Goal: Task Accomplishment & Management: Manage account settings

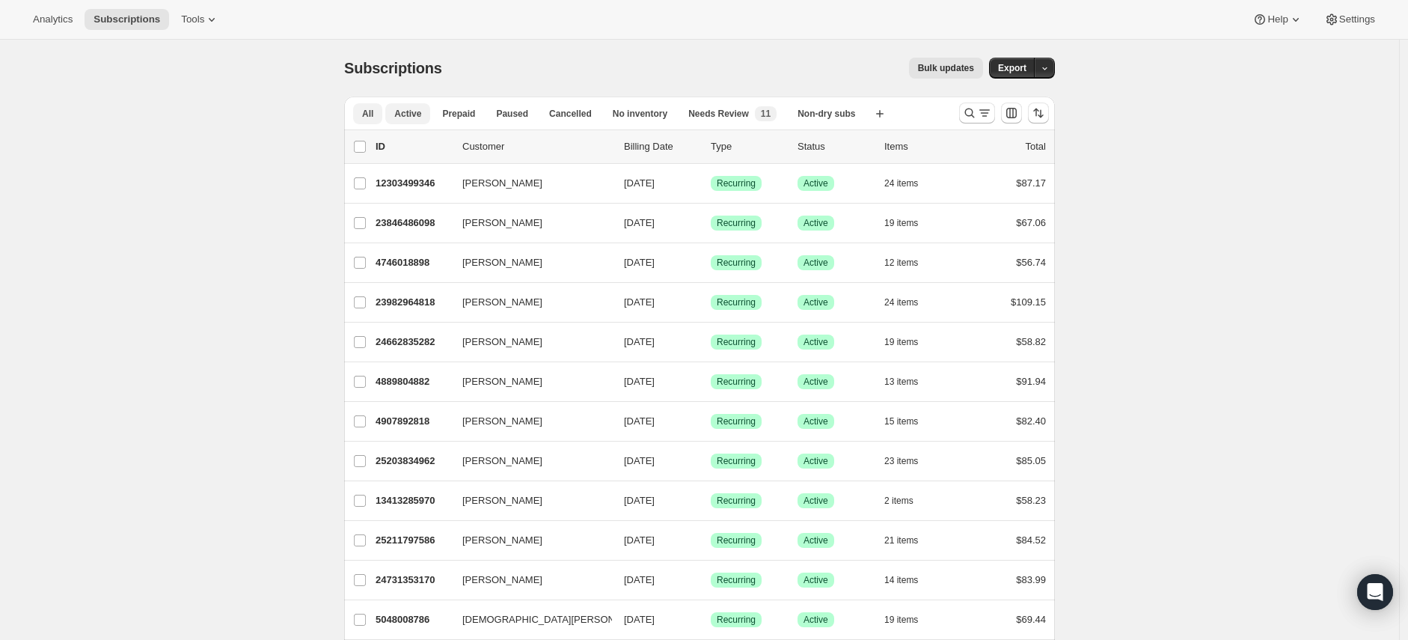
click at [400, 117] on span "Active" at bounding box center [407, 114] width 27 height 12
click at [990, 113] on icon "Search and filter results" at bounding box center [984, 112] width 15 height 15
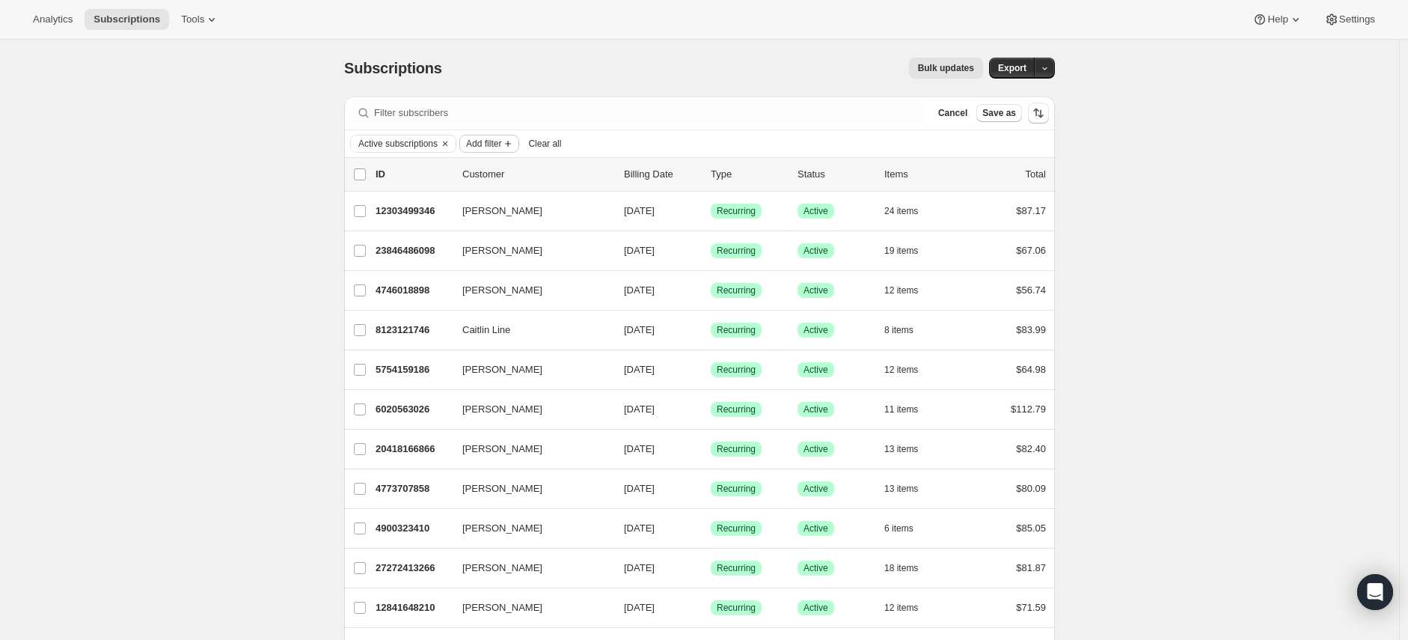
click at [510, 145] on icon "Add filter" at bounding box center [508, 144] width 12 height 12
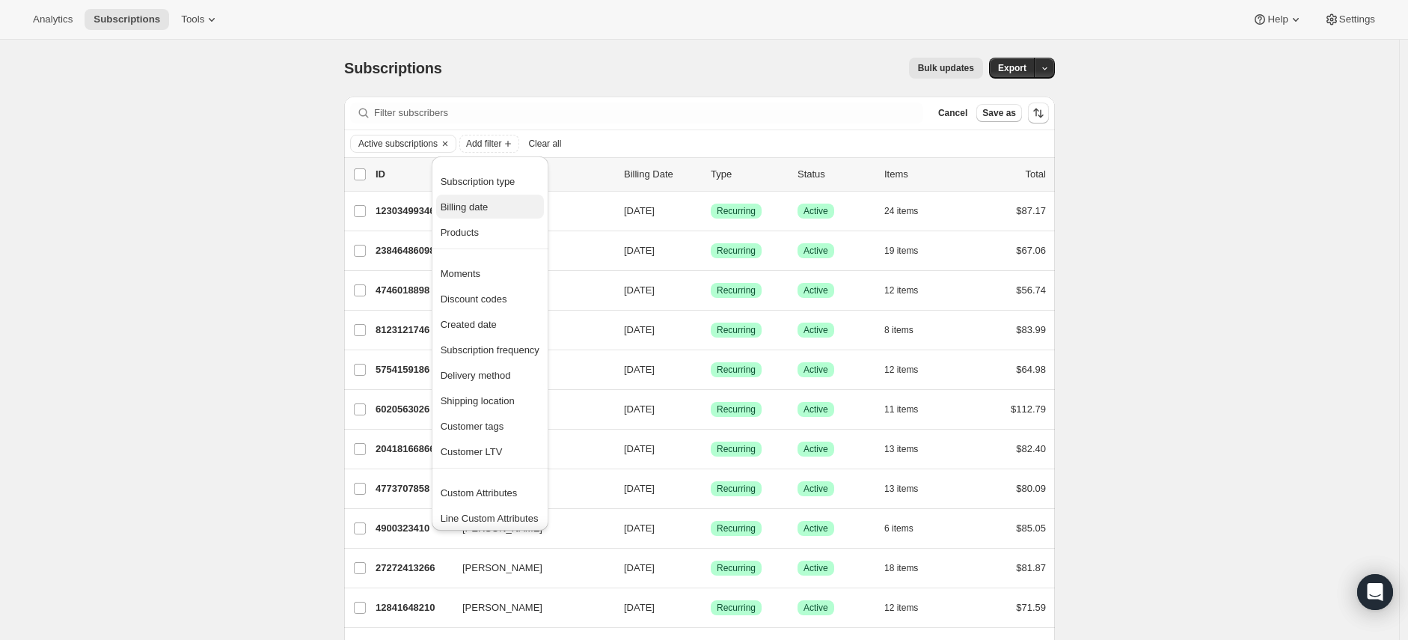
click at [496, 206] on span "Billing date" at bounding box center [490, 207] width 99 height 15
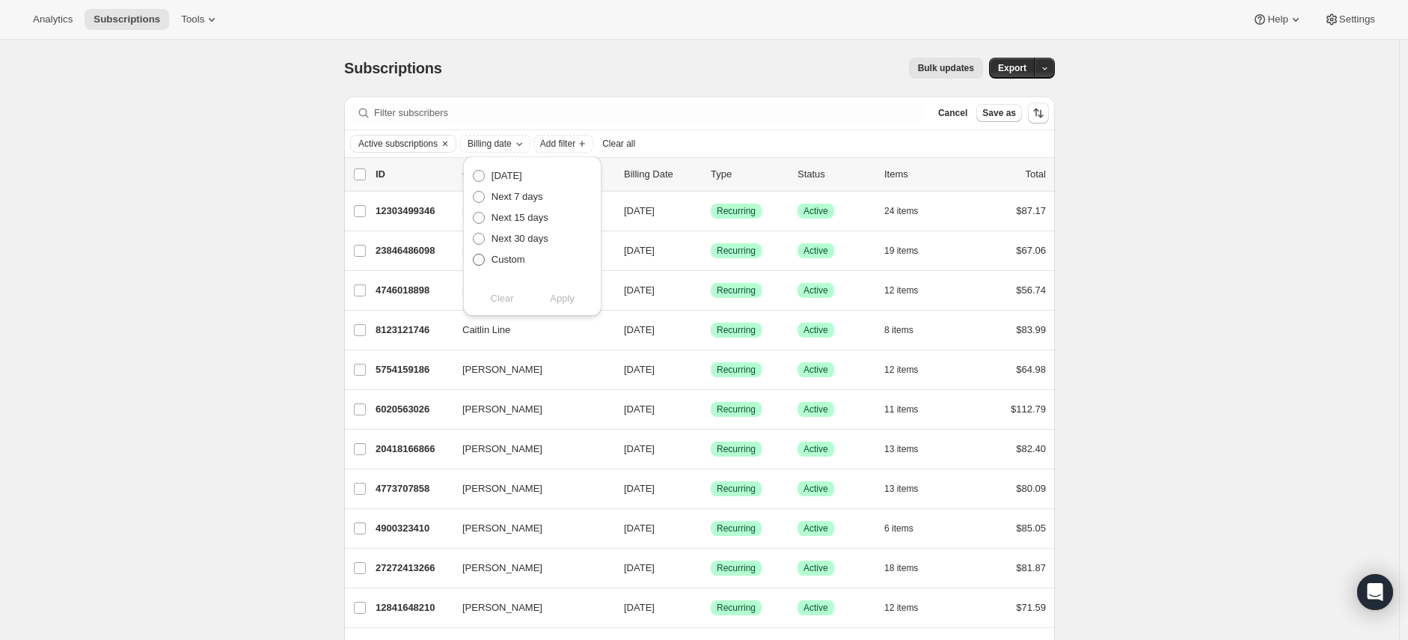
click at [505, 265] on span "Custom" at bounding box center [508, 259] width 34 height 11
click at [474, 254] on input "Custom" at bounding box center [473, 254] width 1 height 1
radio input "true"
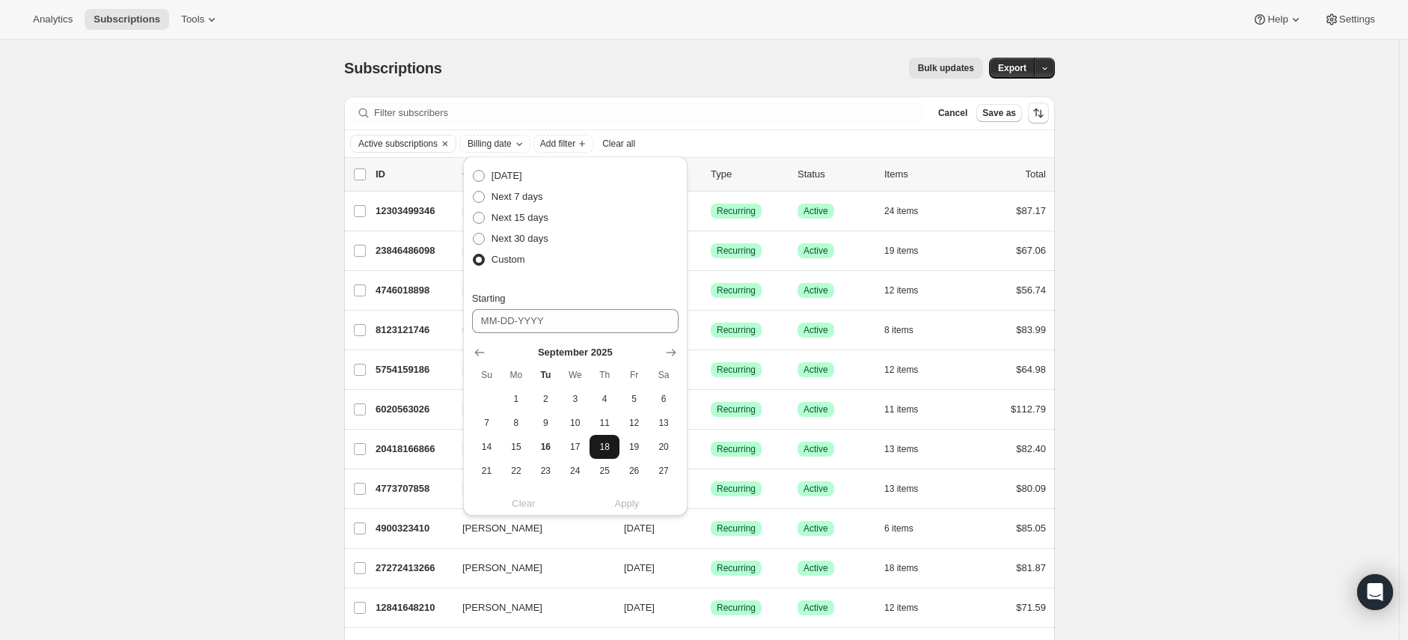
click at [604, 443] on span "18" at bounding box center [603, 447] width 17 height 12
type input "[DATE]"
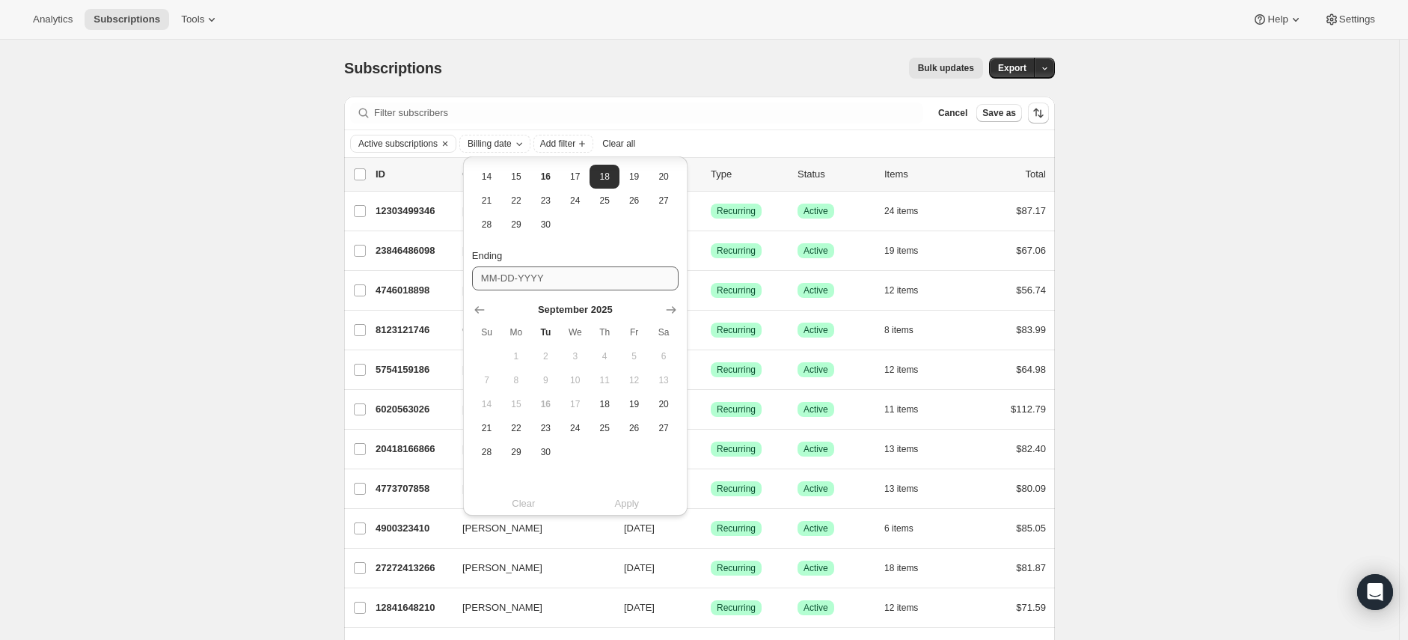
scroll to position [275, 0]
click at [671, 300] on icon "Show next month, October 2025" at bounding box center [671, 305] width 15 height 15
click at [606, 441] on span "30" at bounding box center [603, 447] width 17 height 12
type input "[DATE]"
click at [629, 503] on span "Apply" at bounding box center [627, 499] width 25 height 15
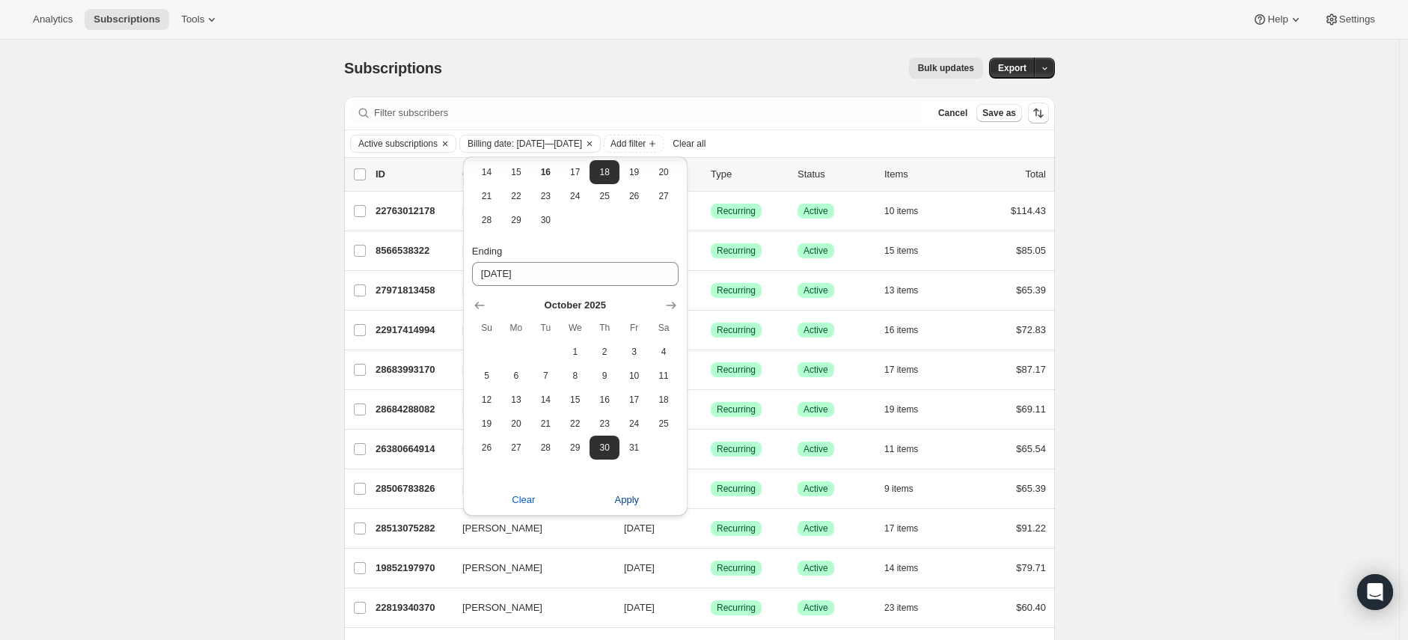
click at [629, 500] on span "Apply" at bounding box center [627, 499] width 25 height 15
click at [776, 66] on div "Bulk updates" at bounding box center [721, 68] width 523 height 21
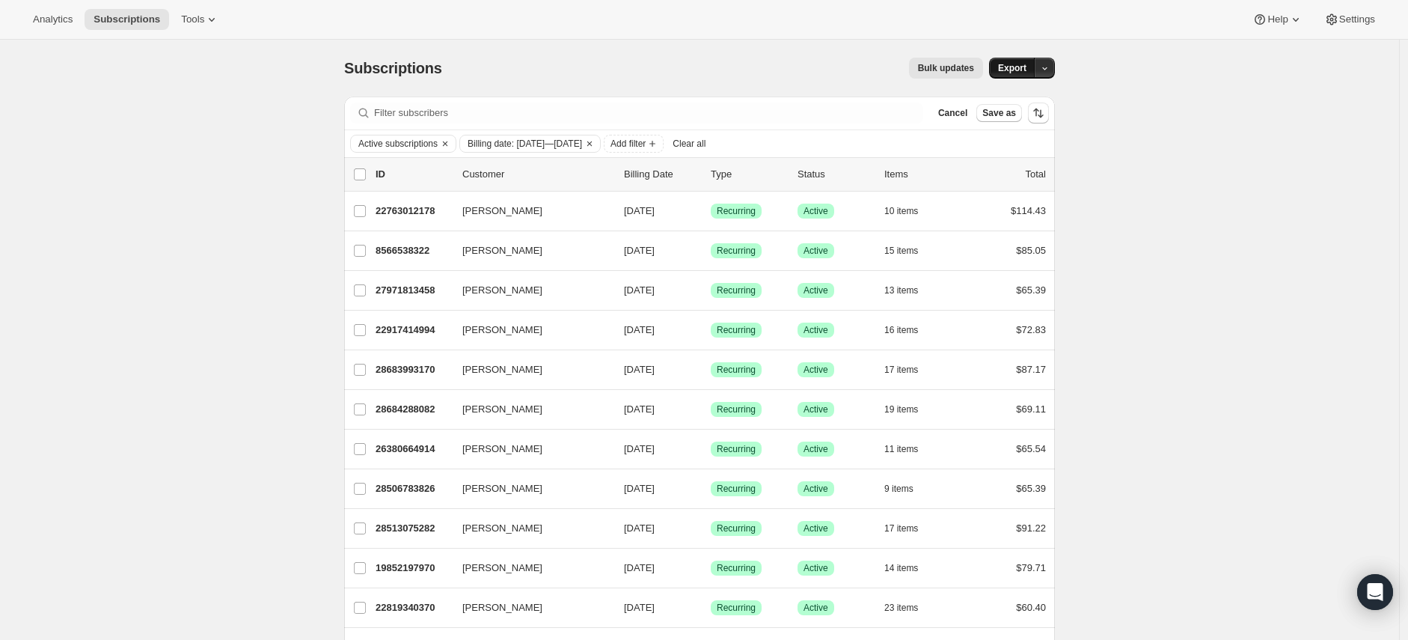
click at [1025, 65] on span "Export" at bounding box center [1012, 68] width 28 height 12
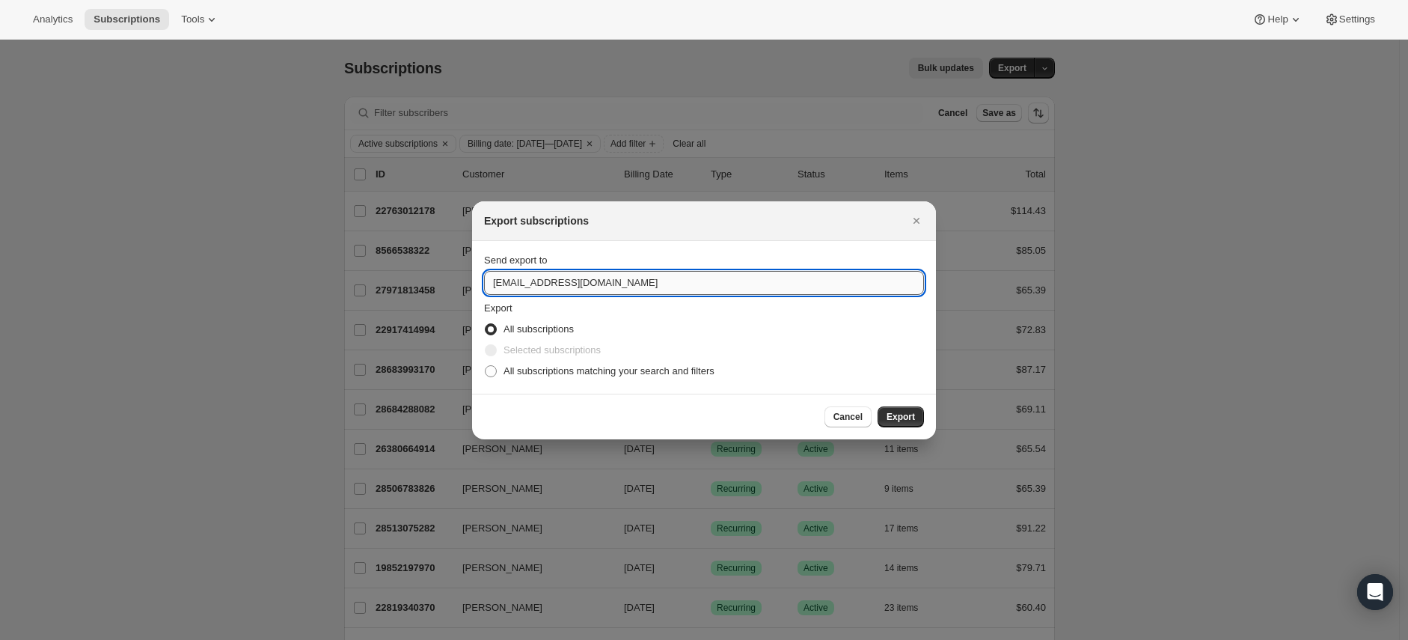
click at [506, 278] on input "[EMAIL_ADDRESS][DOMAIN_NAME]" at bounding box center [704, 283] width 440 height 24
type input "[PERSON_NAME][EMAIL_ADDRESS][DOMAIN_NAME]"
click at [901, 411] on span "Export" at bounding box center [900, 417] width 28 height 12
